Goal: Find specific page/section: Locate a particular part of the current website

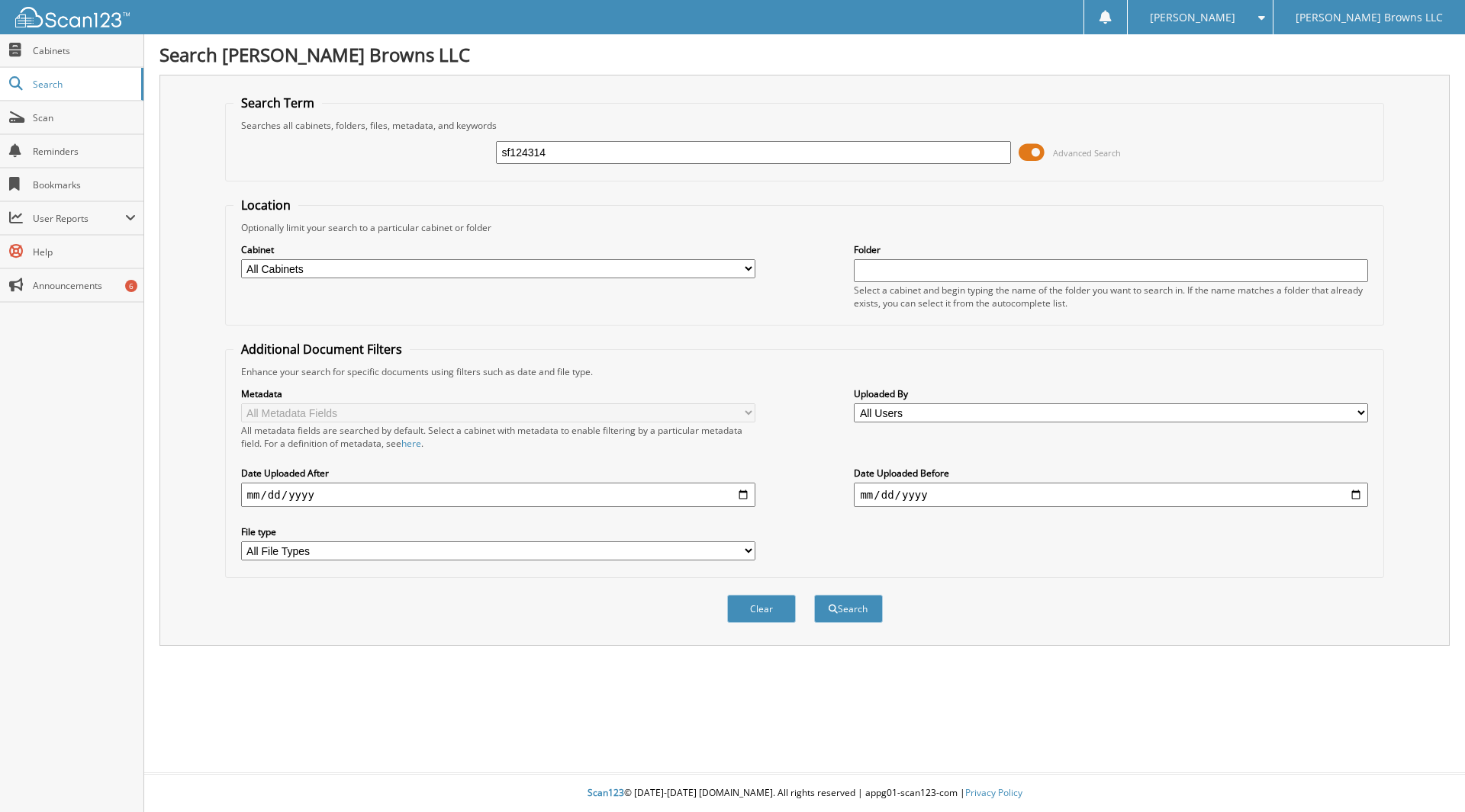
type input "sf124314"
click at [814, 595] on button "Search" at bounding box center [848, 609] width 69 height 28
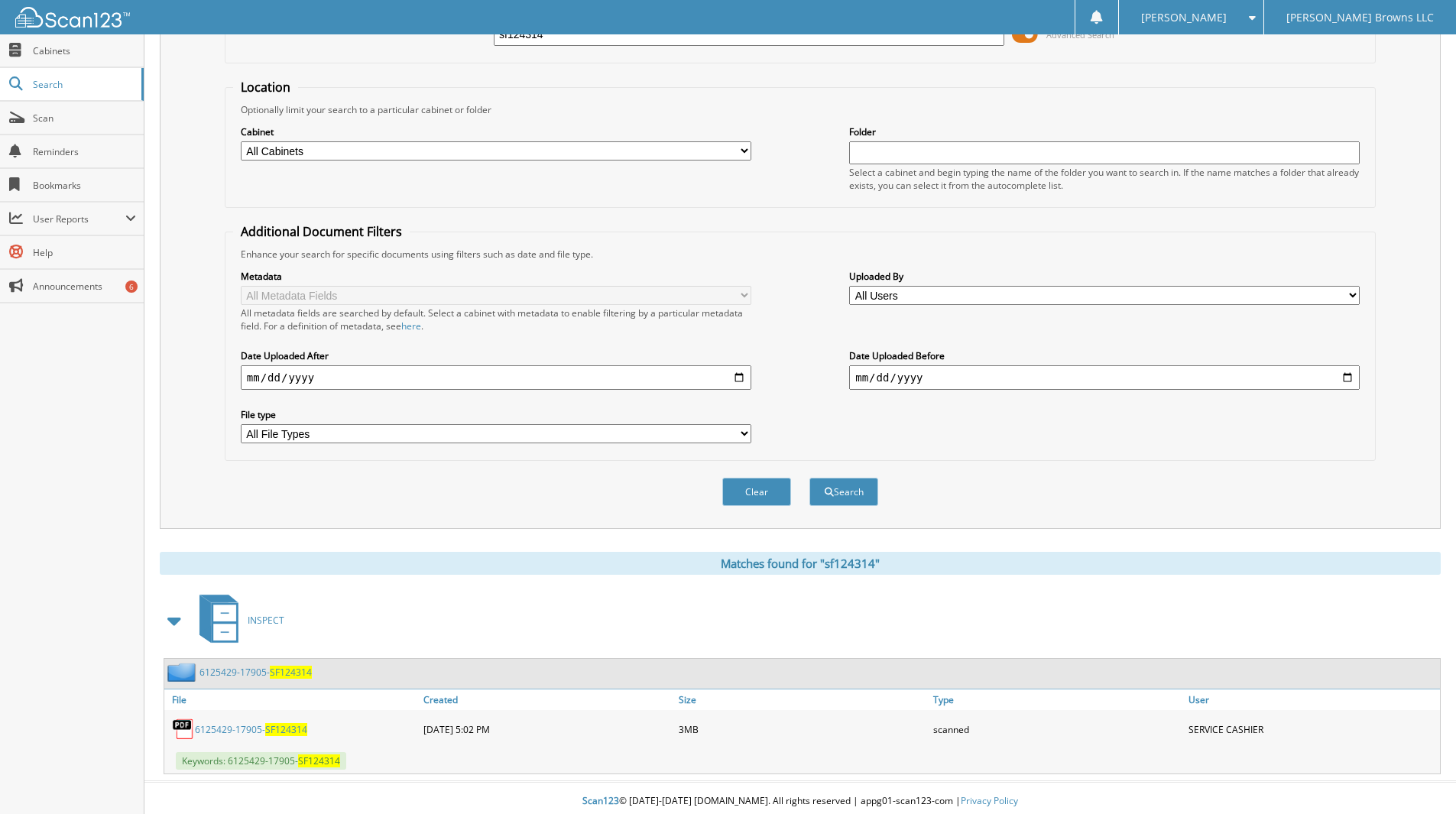
scroll to position [125, 0]
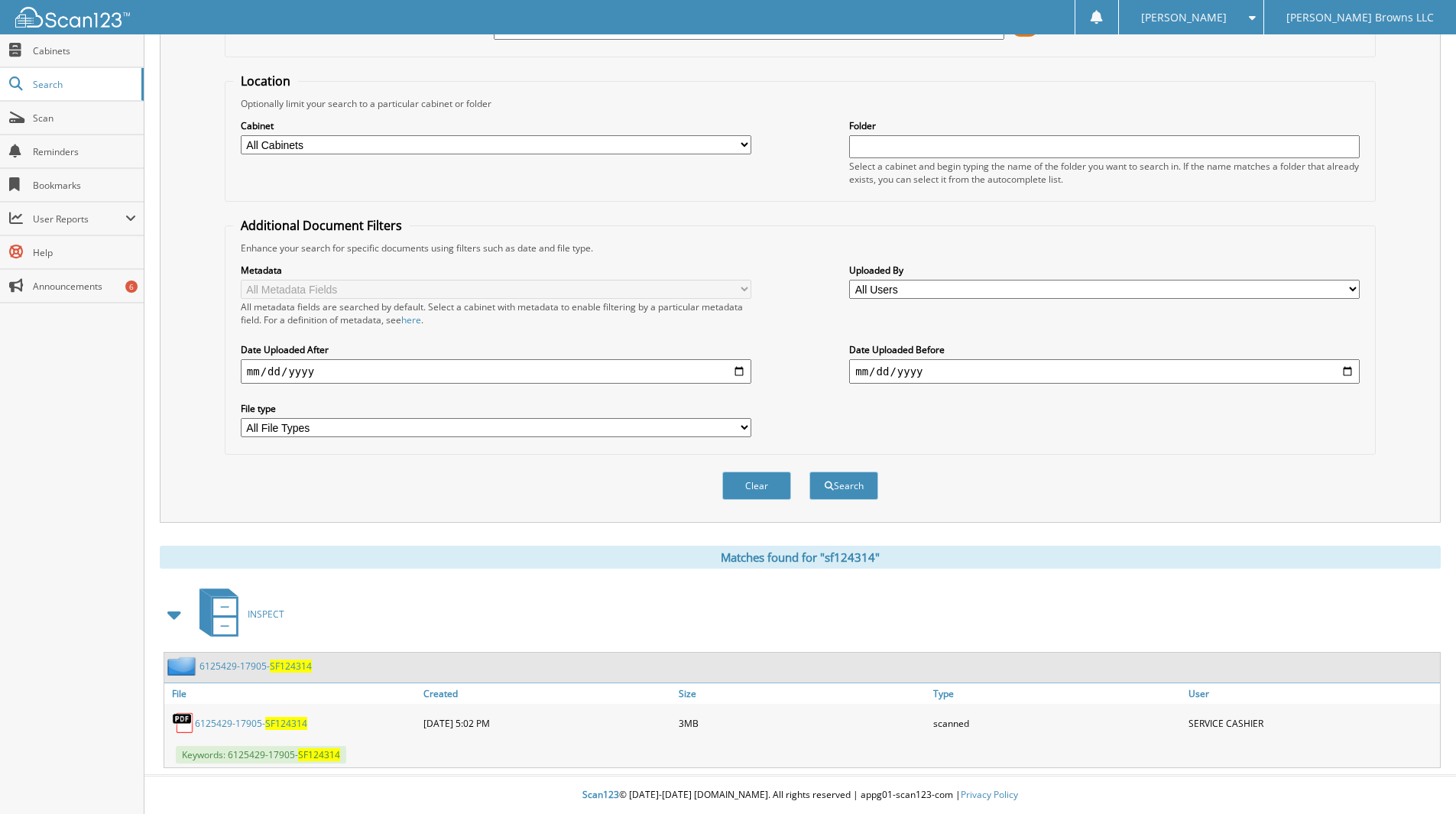
click at [265, 723] on span "SF124314" at bounding box center [285, 724] width 42 height 13
